Goal: Transaction & Acquisition: Purchase product/service

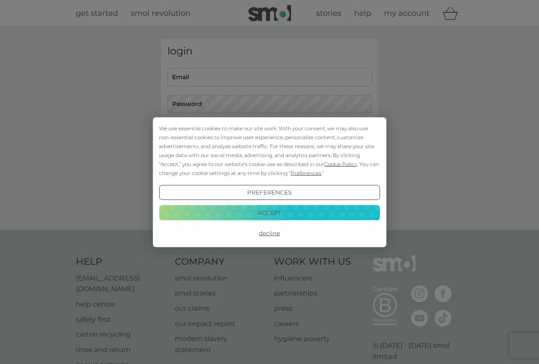
type input "[PERSON_NAME][EMAIL_ADDRESS][PERSON_NAME][DOMAIN_NAME]"
drag, startPoint x: 268, startPoint y: 215, endPoint x: 267, endPoint y: 208, distance: 7.9
click at [268, 215] on button "Accept" at bounding box center [269, 212] width 221 height 15
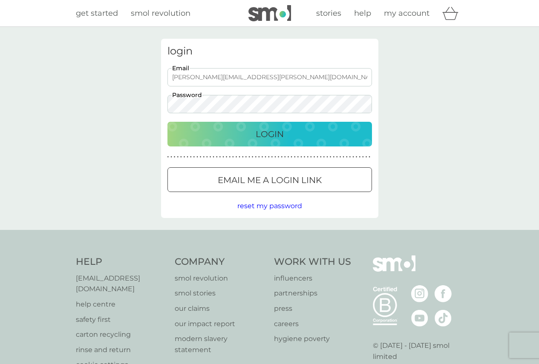
click at [242, 124] on button "Login" at bounding box center [269, 134] width 205 height 25
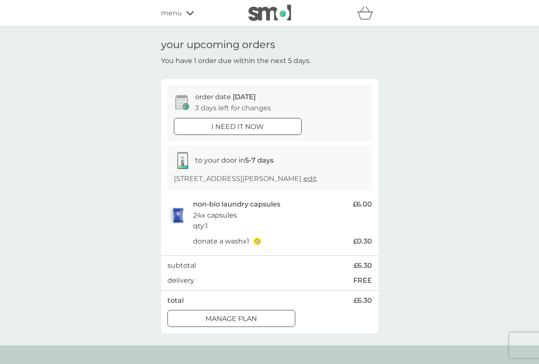
click at [222, 126] on div at bounding box center [237, 126] width 31 height 9
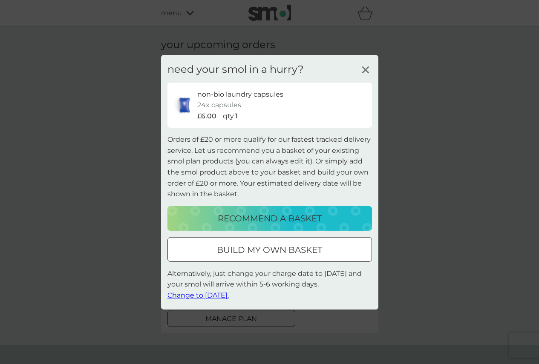
click at [273, 253] on div at bounding box center [269, 249] width 31 height 9
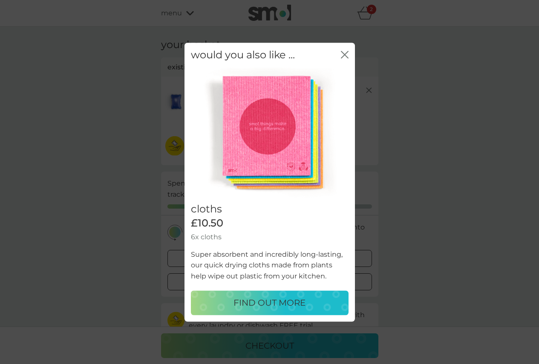
click at [345, 52] on icon "close" at bounding box center [345, 55] width 8 height 8
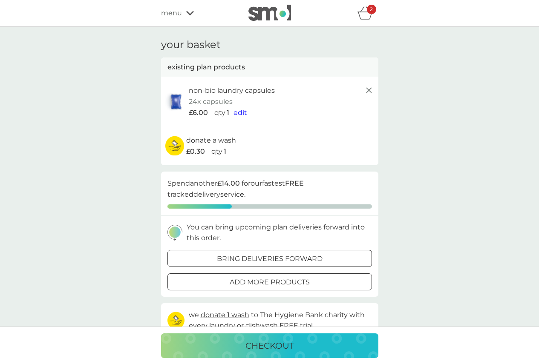
click at [240, 112] on span "edit" at bounding box center [241, 113] width 14 height 8
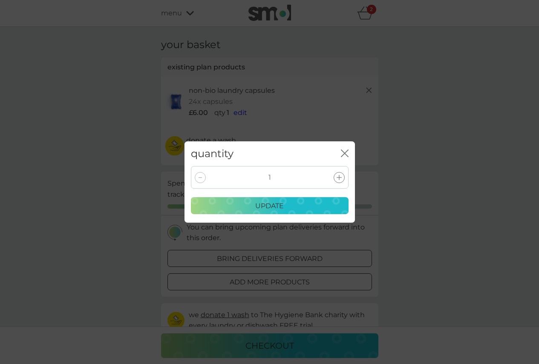
click at [340, 175] on icon at bounding box center [339, 177] width 5 height 5
click at [339, 175] on icon at bounding box center [339, 177] width 5 height 5
click at [263, 205] on p "update" at bounding box center [269, 206] width 29 height 11
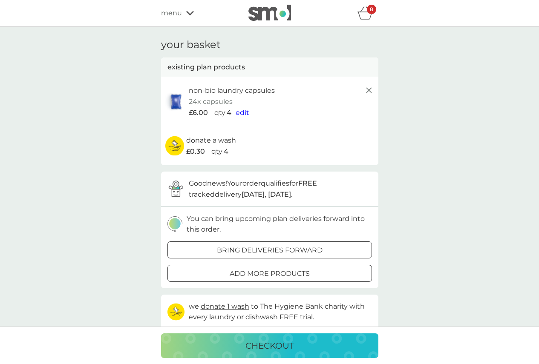
click at [280, 273] on div at bounding box center [280, 273] width 0 height 0
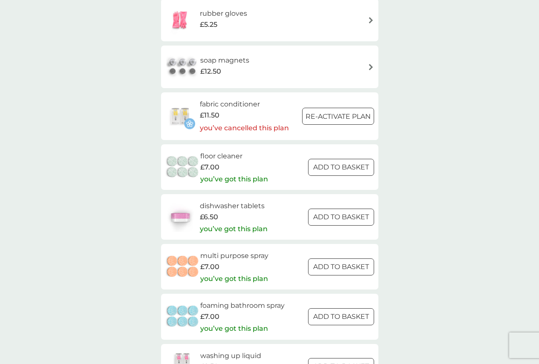
scroll to position [980, 0]
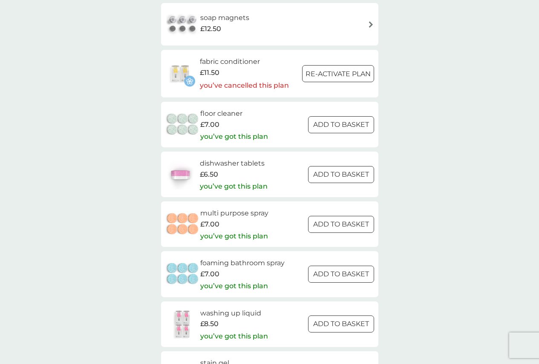
click at [237, 165] on h6 "dishwasher tablets" at bounding box center [234, 163] width 68 height 11
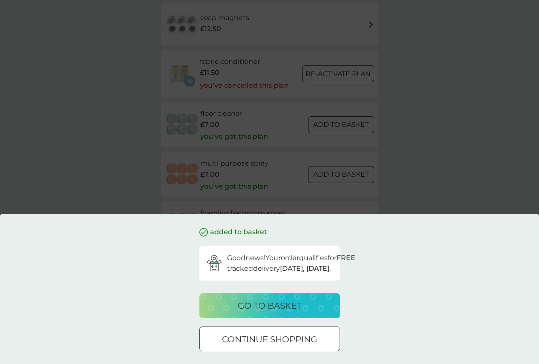
click at [261, 342] on div at bounding box center [269, 339] width 31 height 9
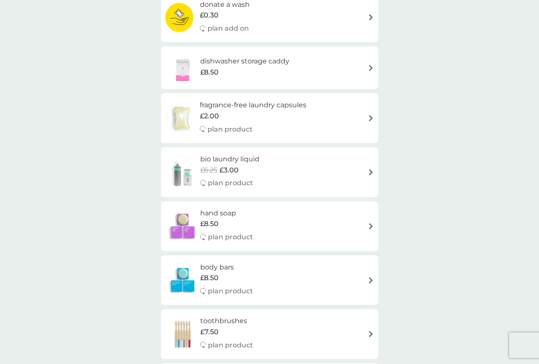
scroll to position [0, 0]
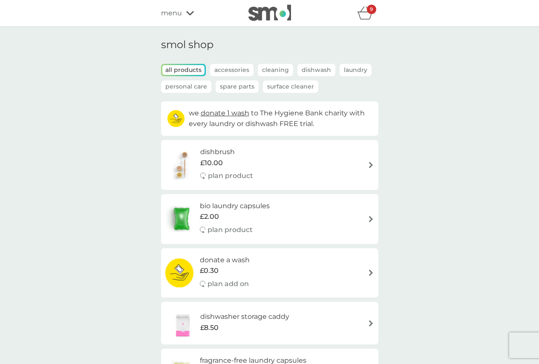
click at [366, 17] on icon "basket" at bounding box center [365, 12] width 16 height 13
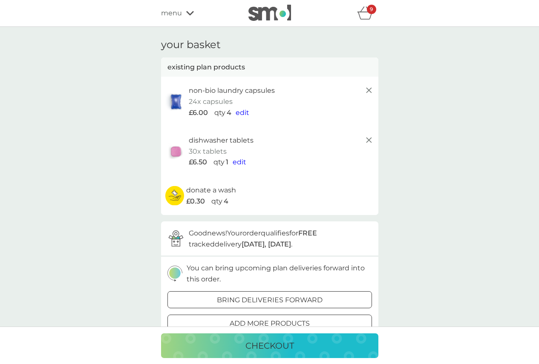
click at [239, 163] on span "edit" at bounding box center [240, 162] width 14 height 8
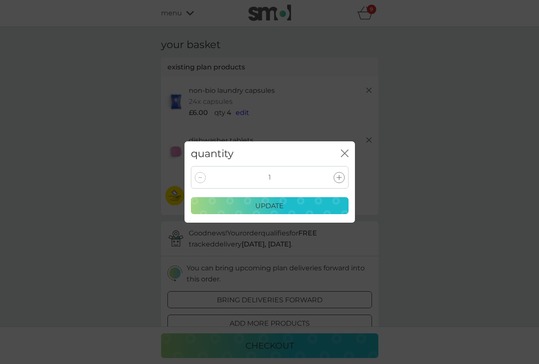
click at [338, 180] on icon at bounding box center [339, 177] width 5 height 5
click at [273, 203] on p "update" at bounding box center [269, 206] width 29 height 11
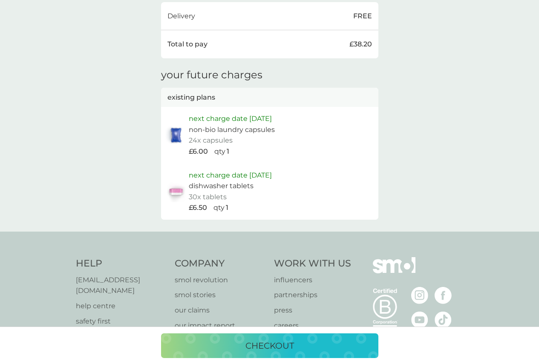
scroll to position [341, 0]
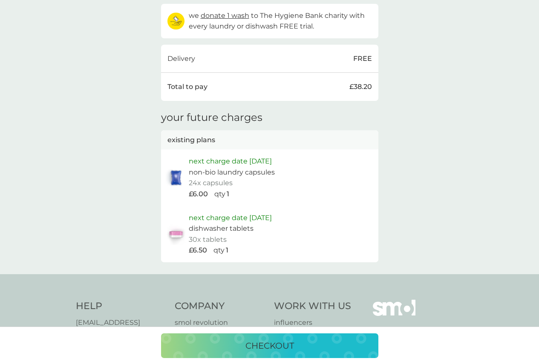
click at [297, 343] on div "checkout" at bounding box center [270, 346] width 200 height 14
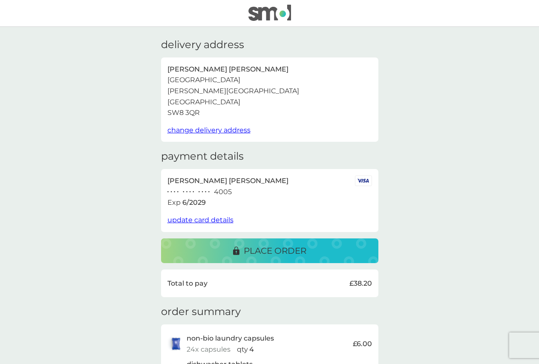
click at [283, 250] on p "place order" at bounding box center [275, 251] width 63 height 14
